Goal: Information Seeking & Learning: Learn about a topic

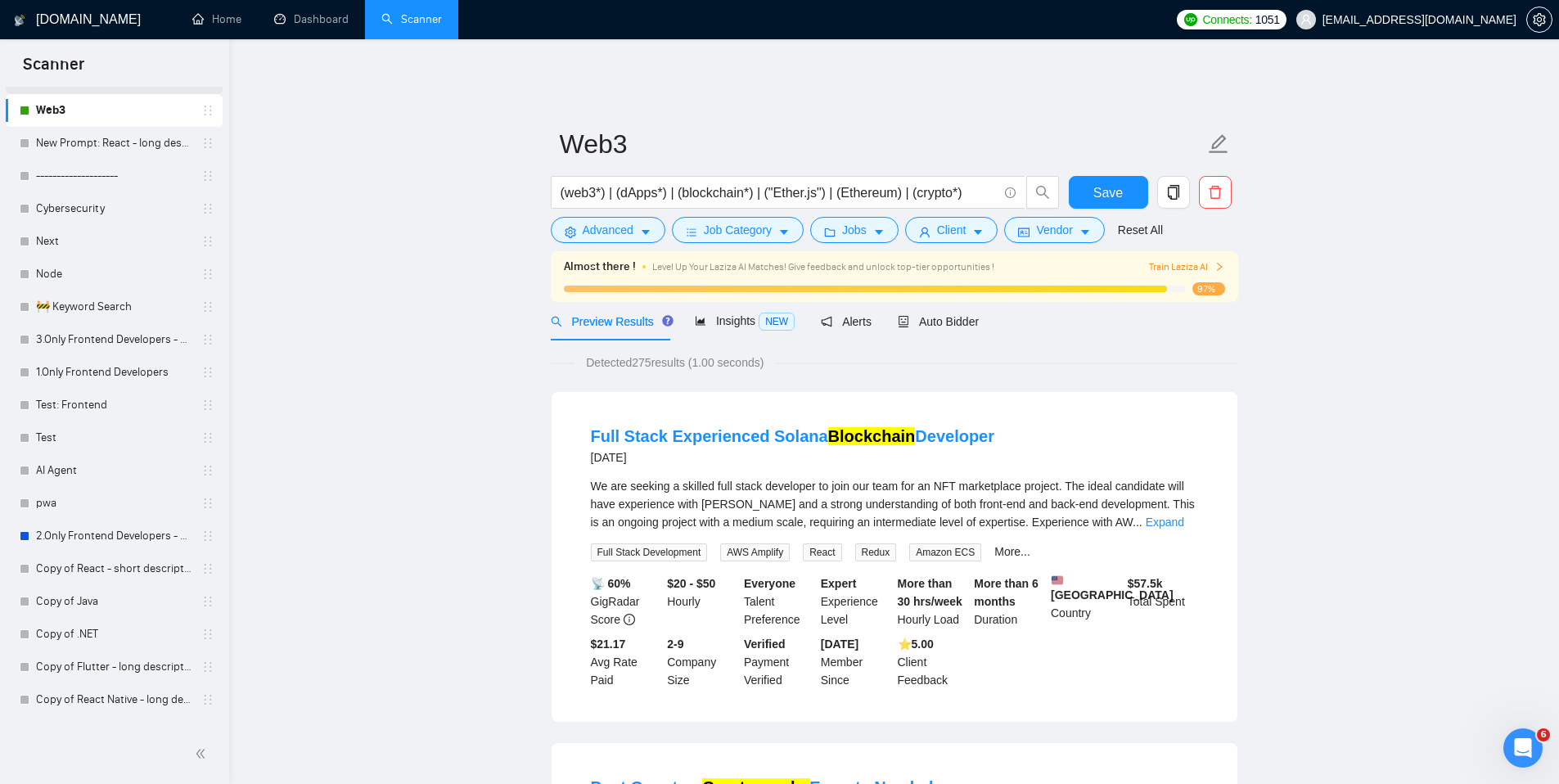
scroll to position [493, 0]
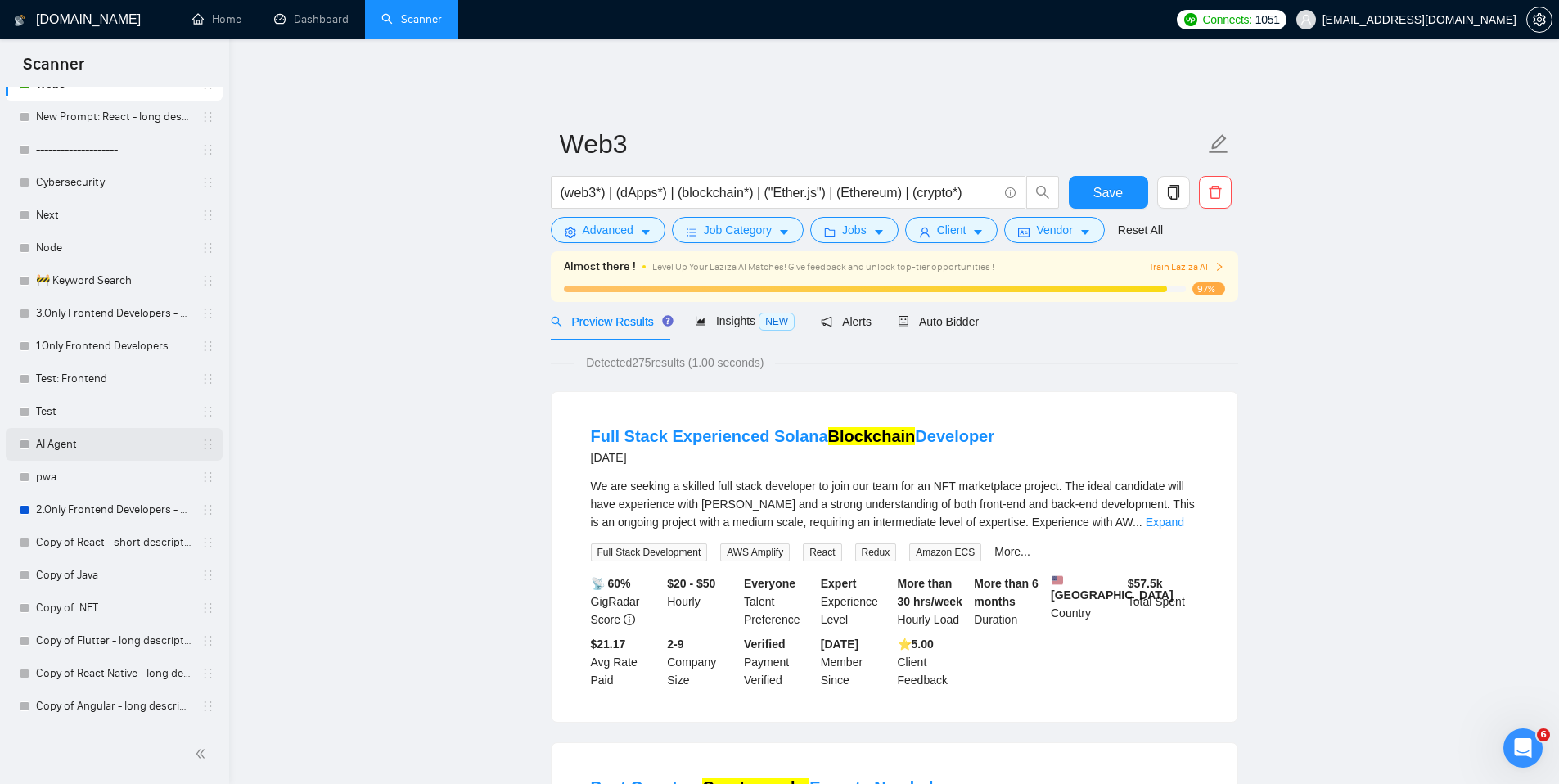
click at [84, 432] on link "AI Agent" at bounding box center [114, 443] width 155 height 33
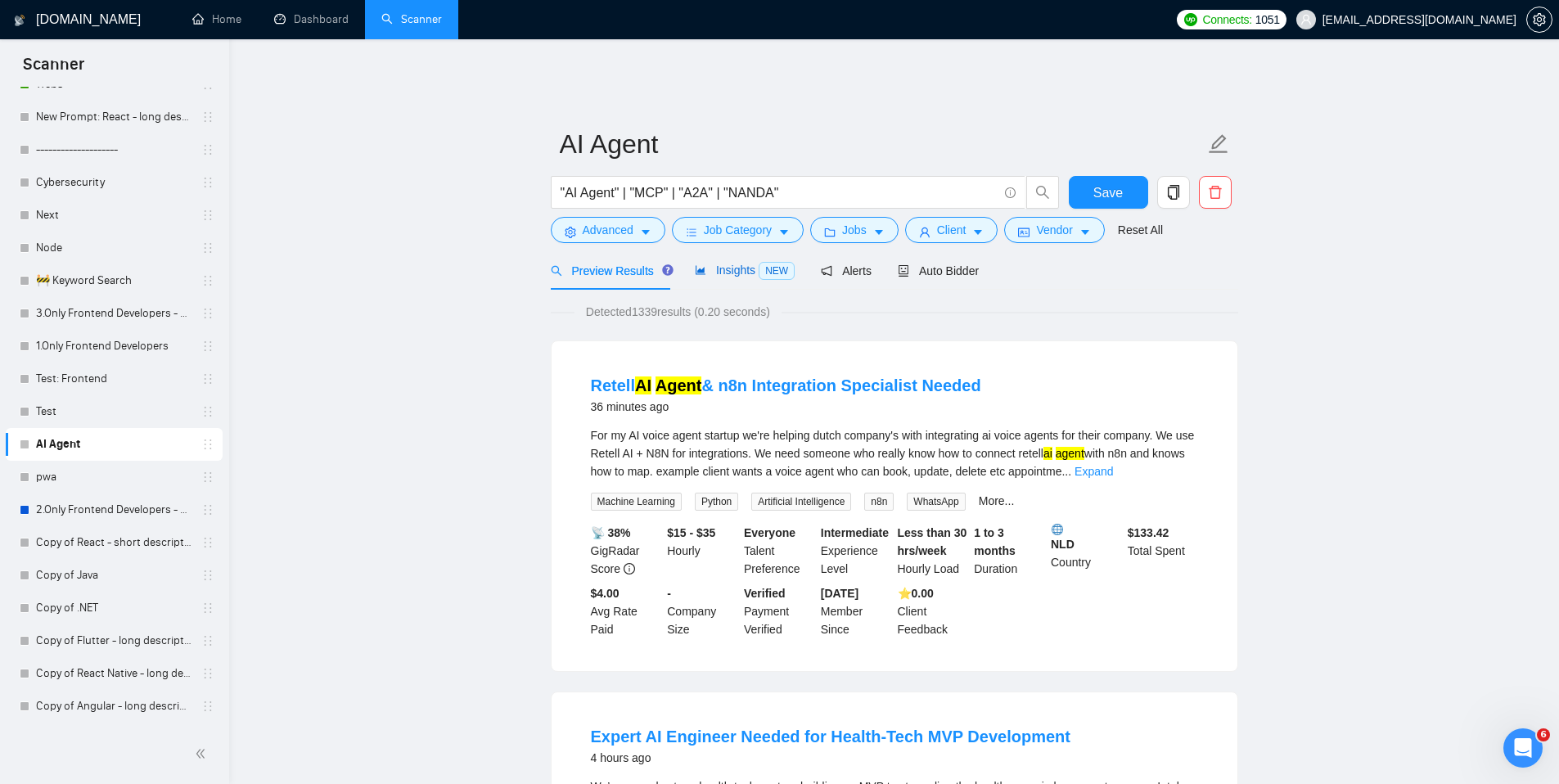
click at [724, 263] on span "Insights NEW" at bounding box center [745, 270] width 100 height 13
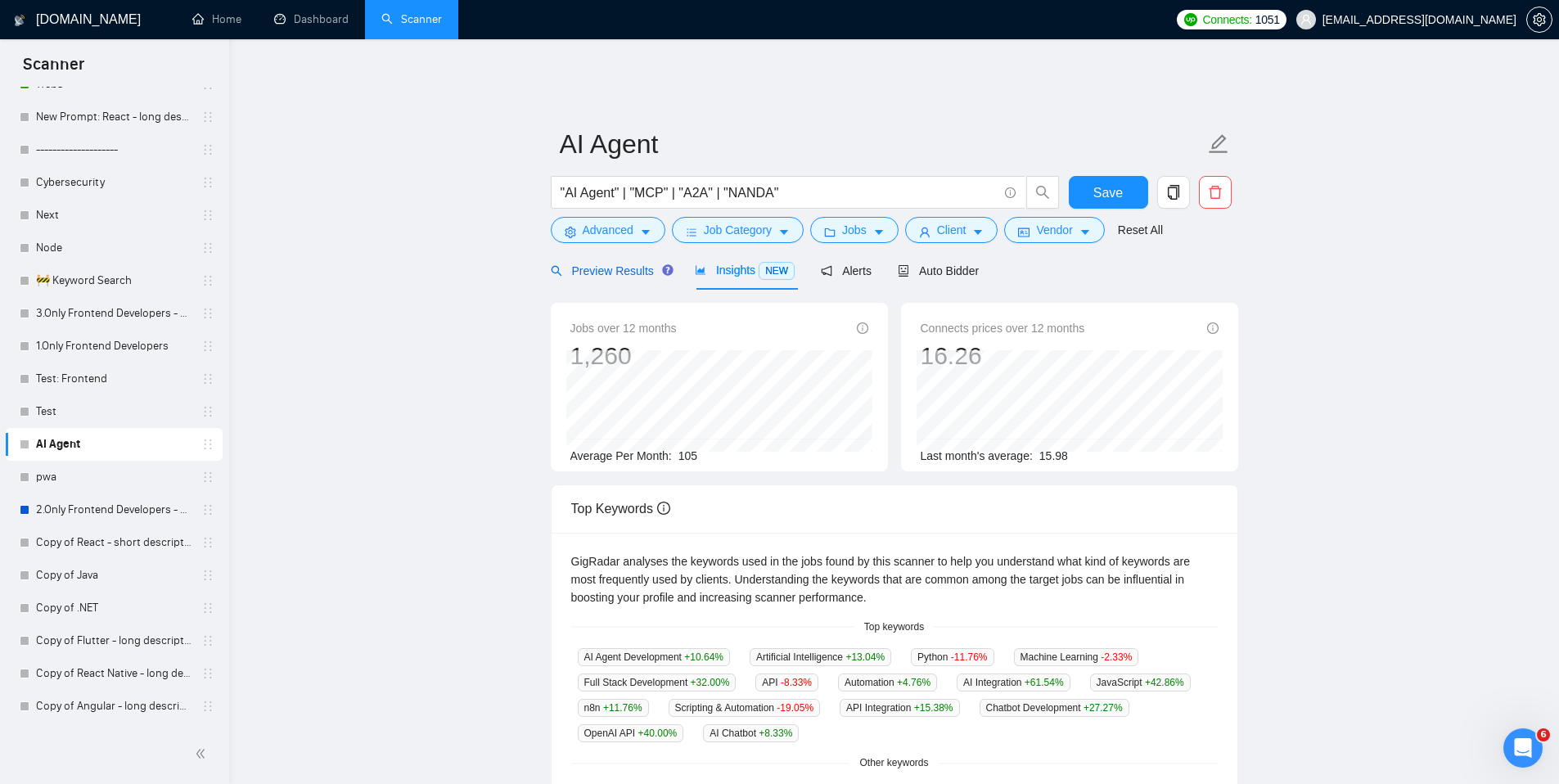
click at [618, 266] on div "Preview Results" at bounding box center [609, 271] width 118 height 18
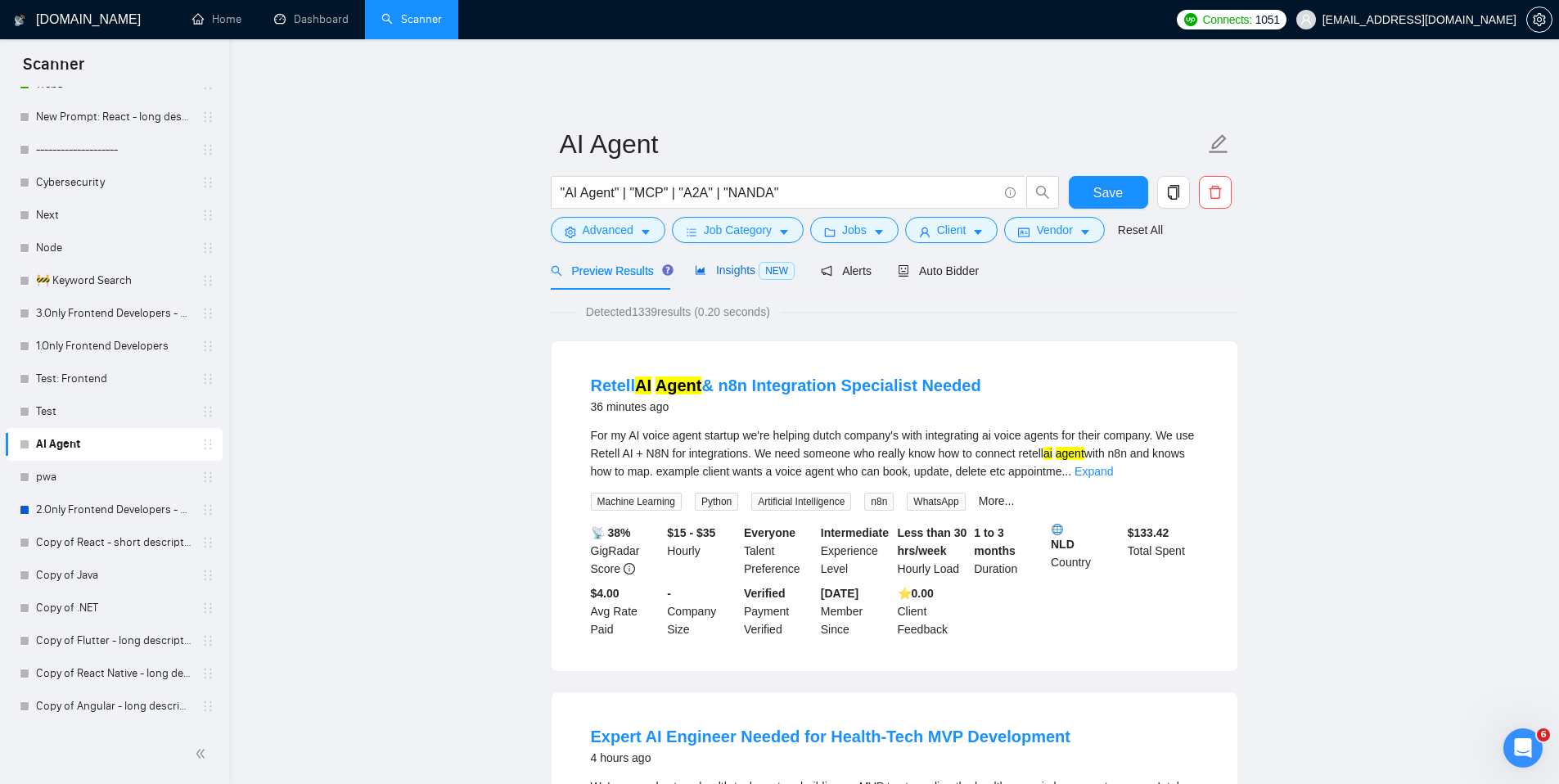
click at [726, 263] on span "Insights NEW" at bounding box center [745, 270] width 100 height 13
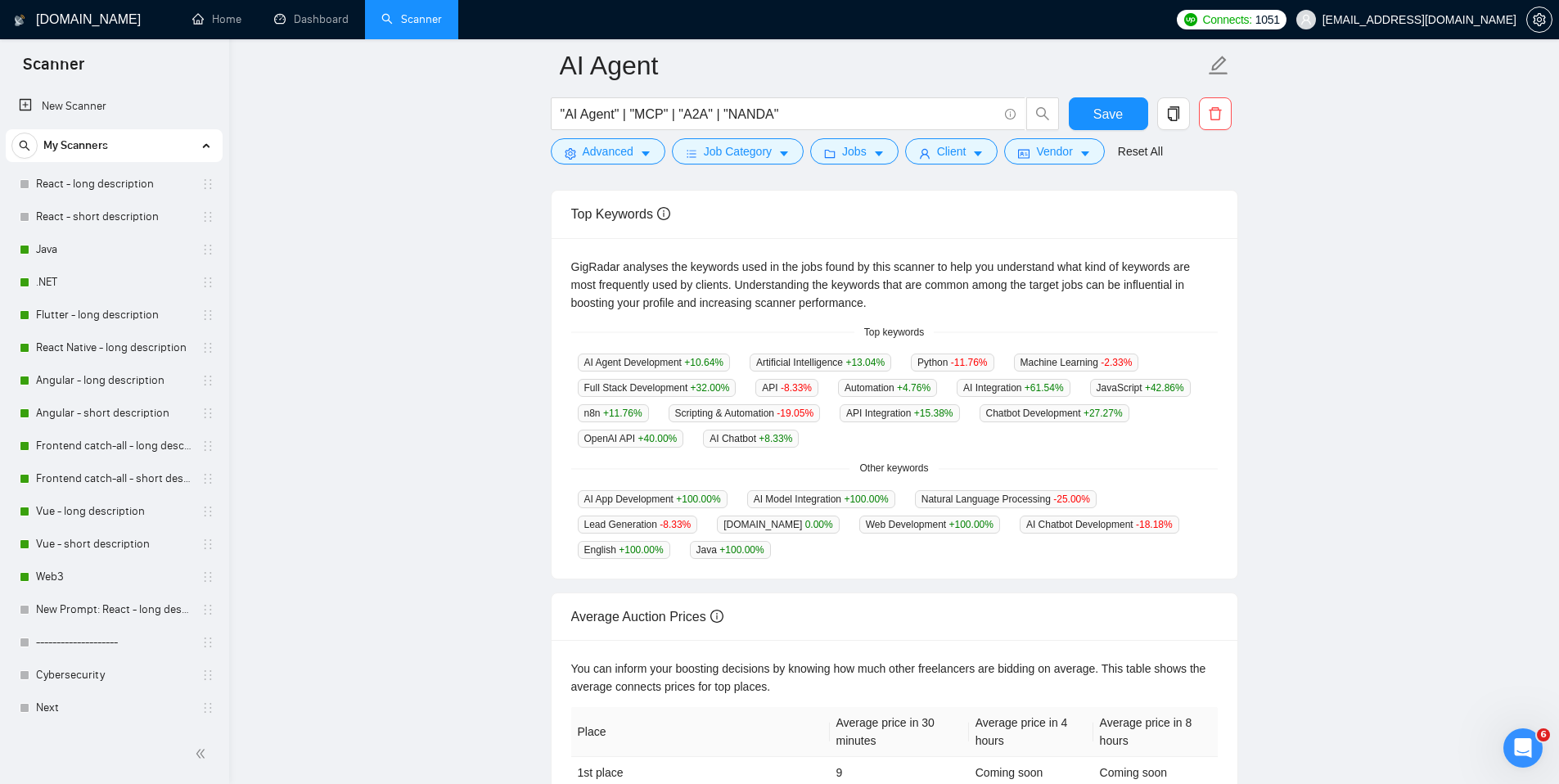
click at [440, 316] on main "AI Agent "AI Agent" | "MCP" | "A2A" | "NANDA" Save Advanced Job Category Jobs C…" at bounding box center [893, 337] width 1277 height 1136
